Goal: Information Seeking & Learning: Learn about a topic

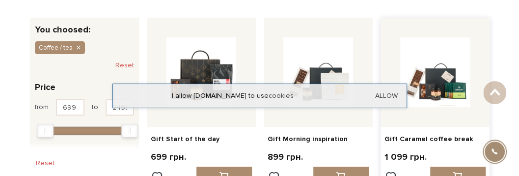
scroll to position [147, 0]
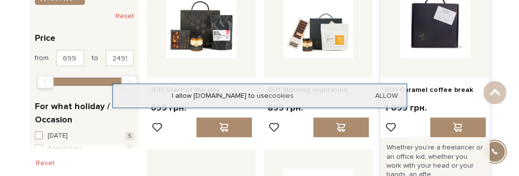
click at [437, 38] on img at bounding box center [435, 23] width 70 height 70
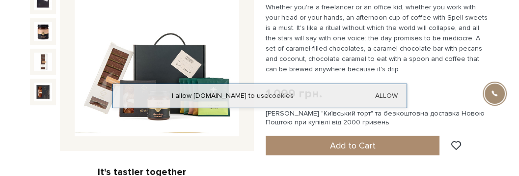
scroll to position [147, 0]
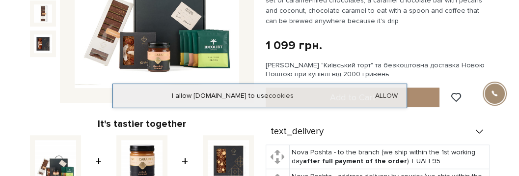
click at [177, 38] on img at bounding box center [157, 6] width 164 height 164
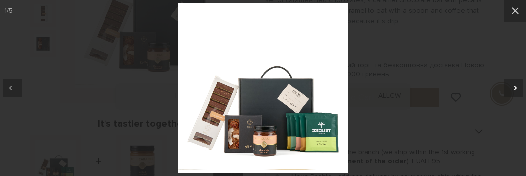
click at [516, 87] on icon at bounding box center [514, 88] width 12 height 12
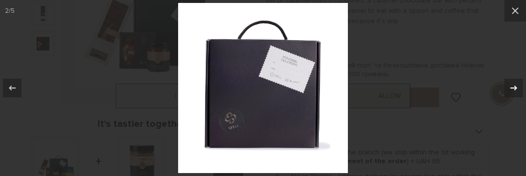
click at [516, 87] on icon at bounding box center [514, 88] width 12 height 12
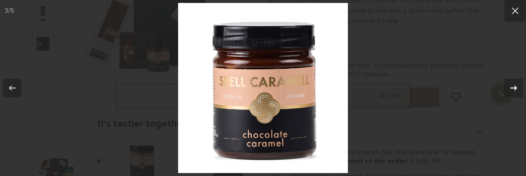
click at [515, 88] on icon at bounding box center [514, 87] width 7 height 5
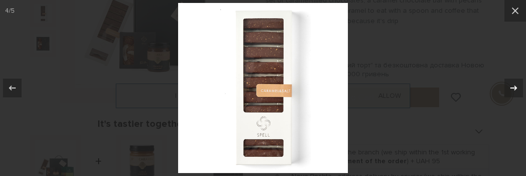
click at [514, 88] on icon at bounding box center [514, 87] width 7 height 5
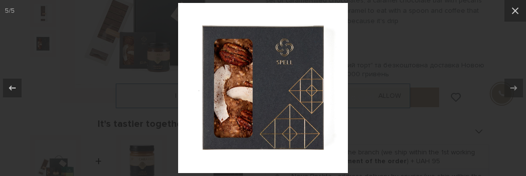
click at [514, 87] on div "5 / 5" at bounding box center [263, 88] width 526 height 176
drag, startPoint x: 514, startPoint y: 9, endPoint x: 507, endPoint y: 13, distance: 7.9
click at [513, 10] on icon at bounding box center [516, 11] width 12 height 12
